Goal: Navigation & Orientation: Find specific page/section

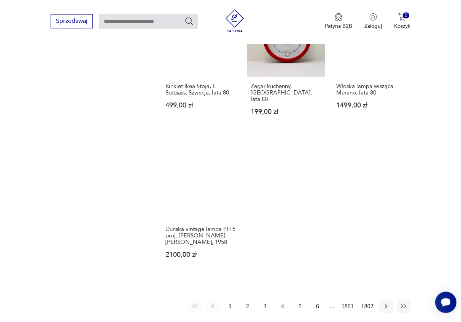
scroll to position [850, 0]
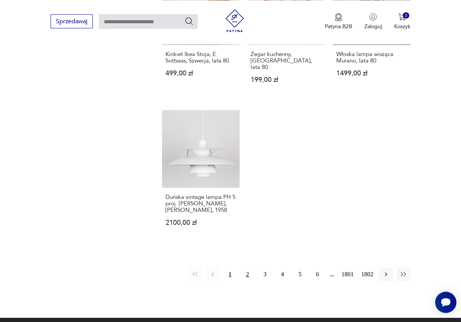
click at [248, 267] on button "2" at bounding box center [248, 274] width 14 height 14
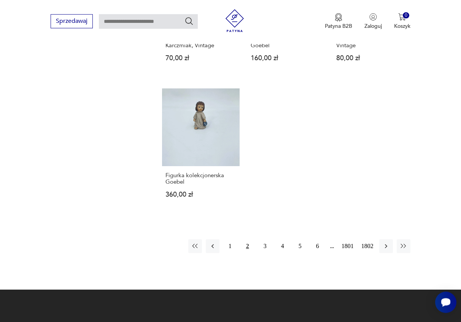
scroll to position [875, 0]
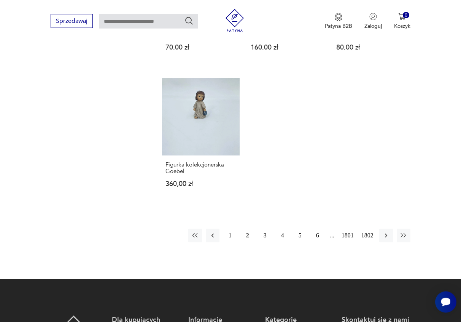
click at [265, 229] on button "3" at bounding box center [266, 236] width 14 height 14
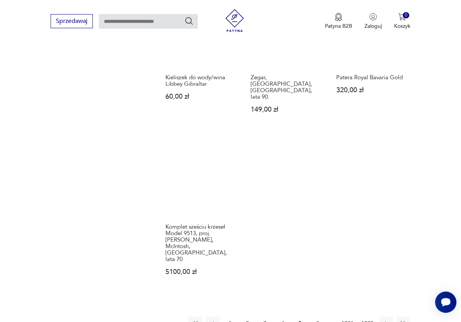
scroll to position [837, 0]
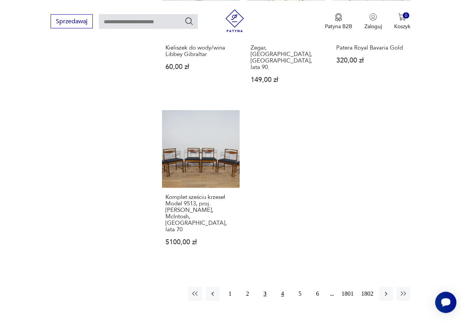
click at [282, 287] on button "4" at bounding box center [283, 294] width 14 height 14
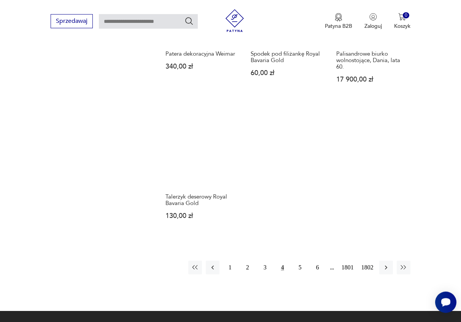
scroll to position [876, 0]
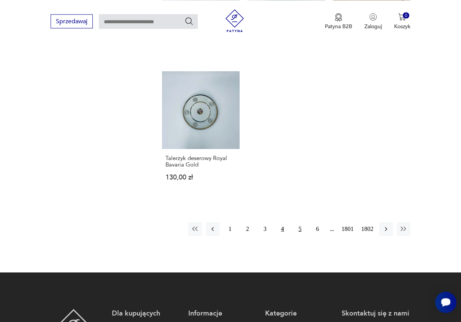
click at [300, 225] on button "5" at bounding box center [301, 229] width 14 height 14
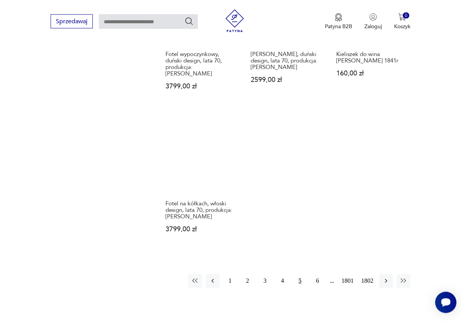
scroll to position [836, 0]
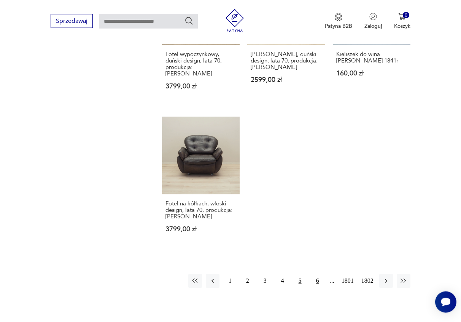
click at [316, 274] on button "6" at bounding box center [318, 281] width 14 height 14
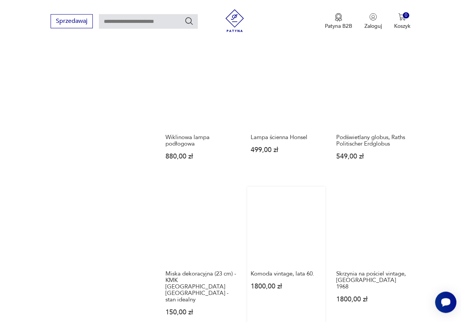
scroll to position [603, 0]
